Goal: Use online tool/utility: Utilize a website feature to perform a specific function

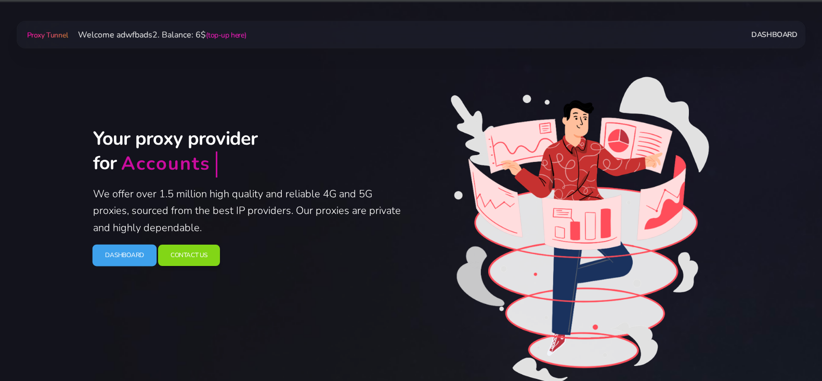
click at [148, 256] on link "Dashboard" at bounding box center [124, 255] width 64 height 22
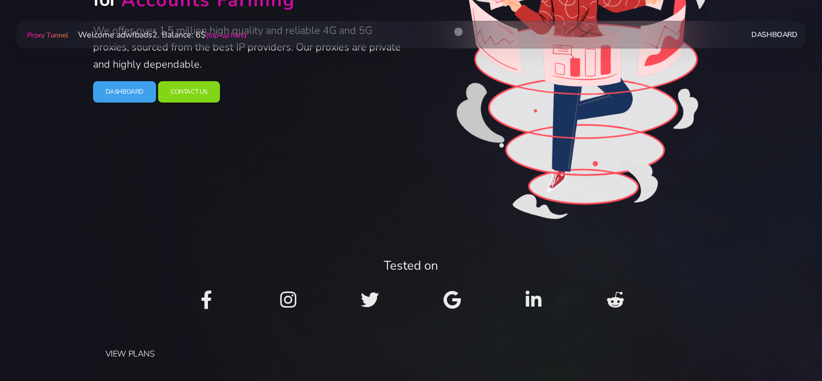
scroll to position [346, 0]
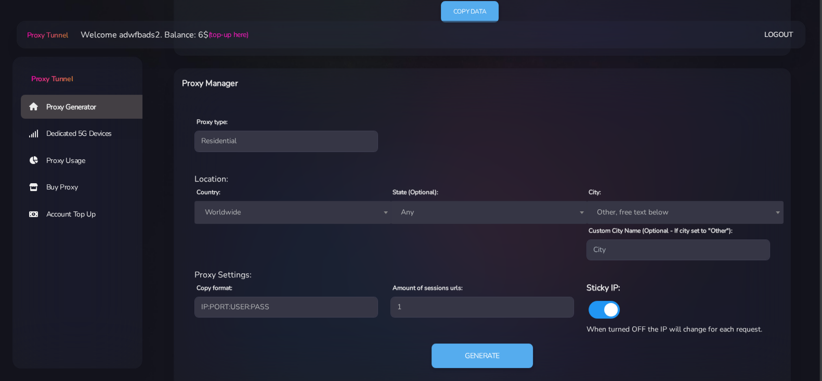
scroll to position [346, 0]
click at [254, 204] on span "Worldwide" at bounding box center [293, 211] width 185 height 15
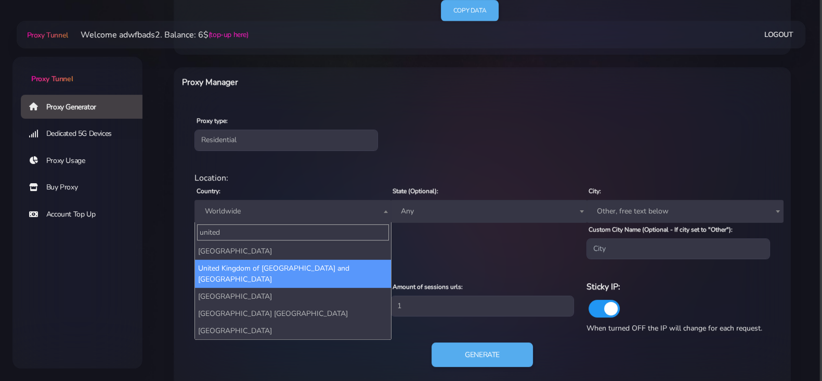
type input "united"
select select "UK"
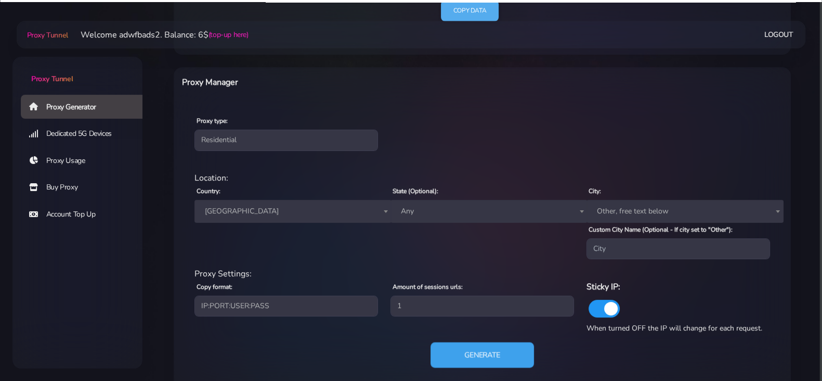
click at [508, 352] on button "Generate" at bounding box center [483, 354] width 104 height 25
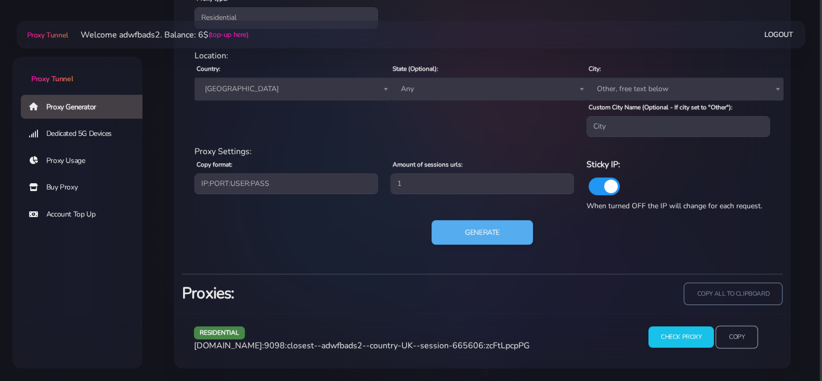
scroll to position [468, 0]
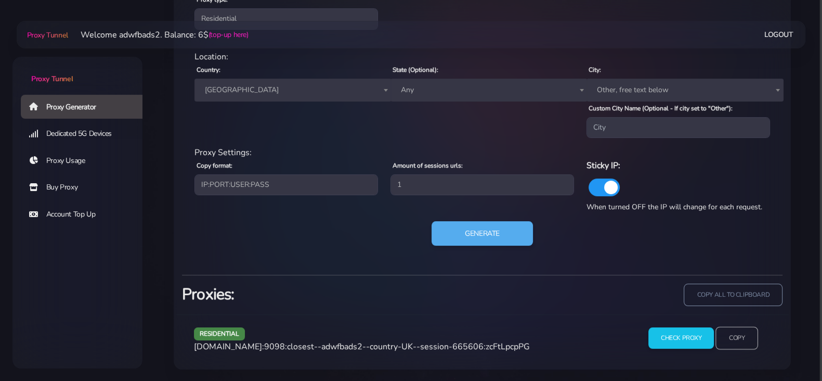
click at [732, 339] on input "Copy" at bounding box center [737, 338] width 43 height 23
